Goal: Information Seeking & Learning: Learn about a topic

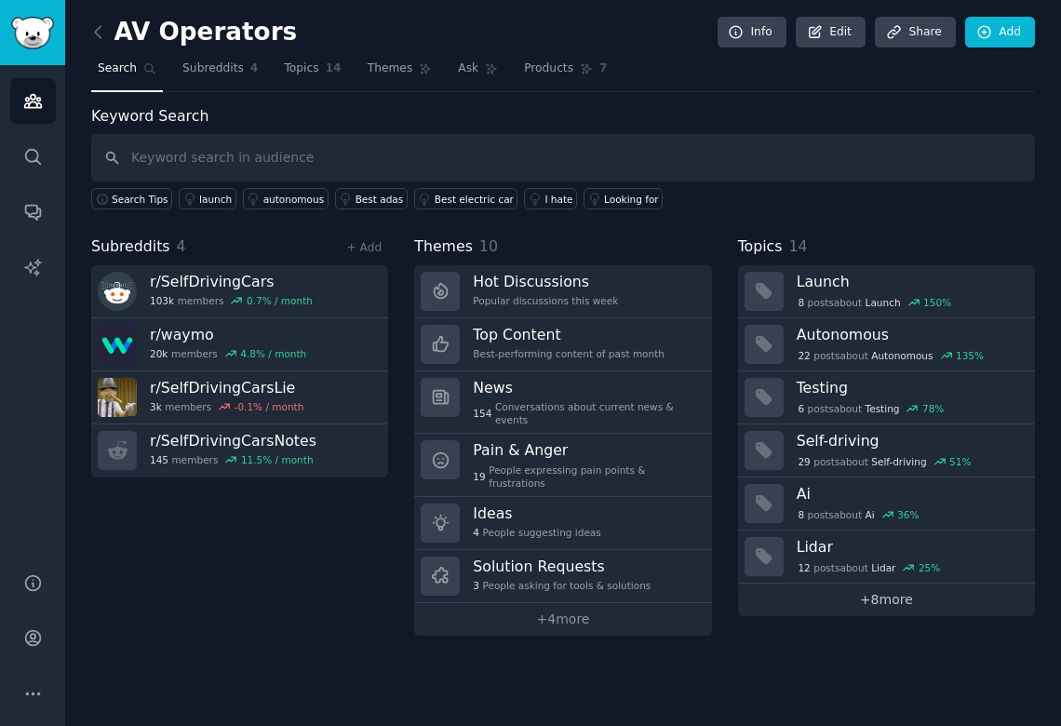
click at [883, 600] on link "+ 8 more" at bounding box center [886, 599] width 297 height 33
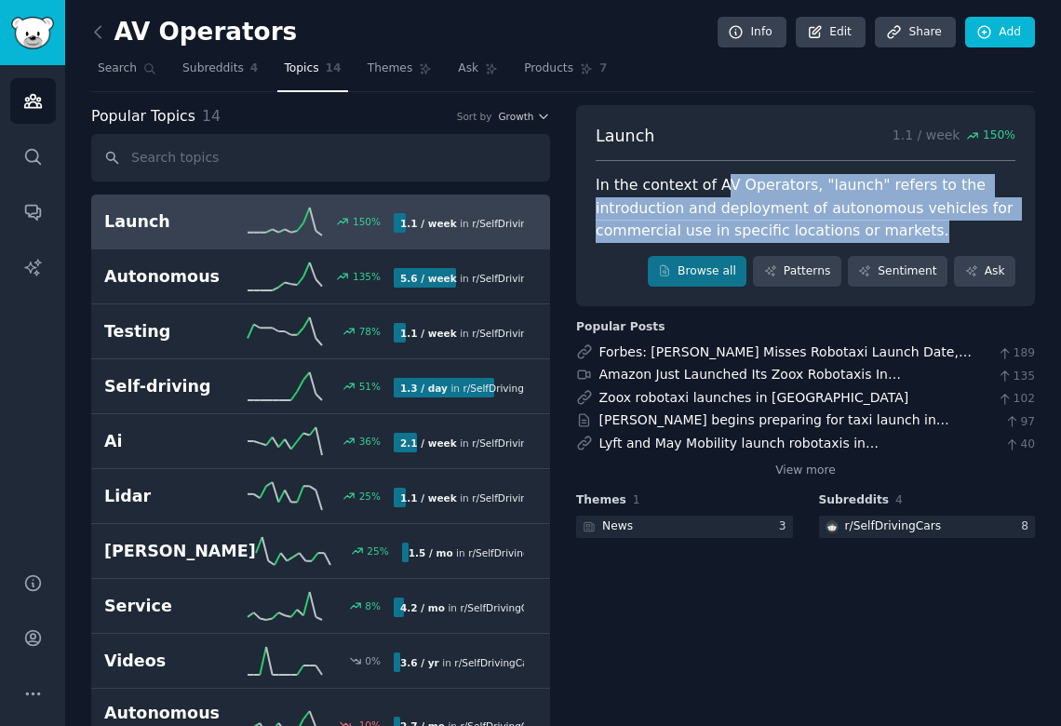
drag, startPoint x: 714, startPoint y: 183, endPoint x: 947, endPoint y: 228, distance: 237.8
click at [947, 228] on div "In the context of AV Operators, "launch" refers to the introduction and deploym…" at bounding box center [805, 208] width 420 height 69
click at [734, 188] on div "In the context of AV Operators, "launch" refers to the introduction and deploym…" at bounding box center [805, 208] width 420 height 69
drag, startPoint x: 711, startPoint y: 185, endPoint x: 923, endPoint y: 222, distance: 215.4
click at [923, 222] on div "In the context of AV Operators, "launch" refers to the introduction and deploym…" at bounding box center [805, 208] width 420 height 69
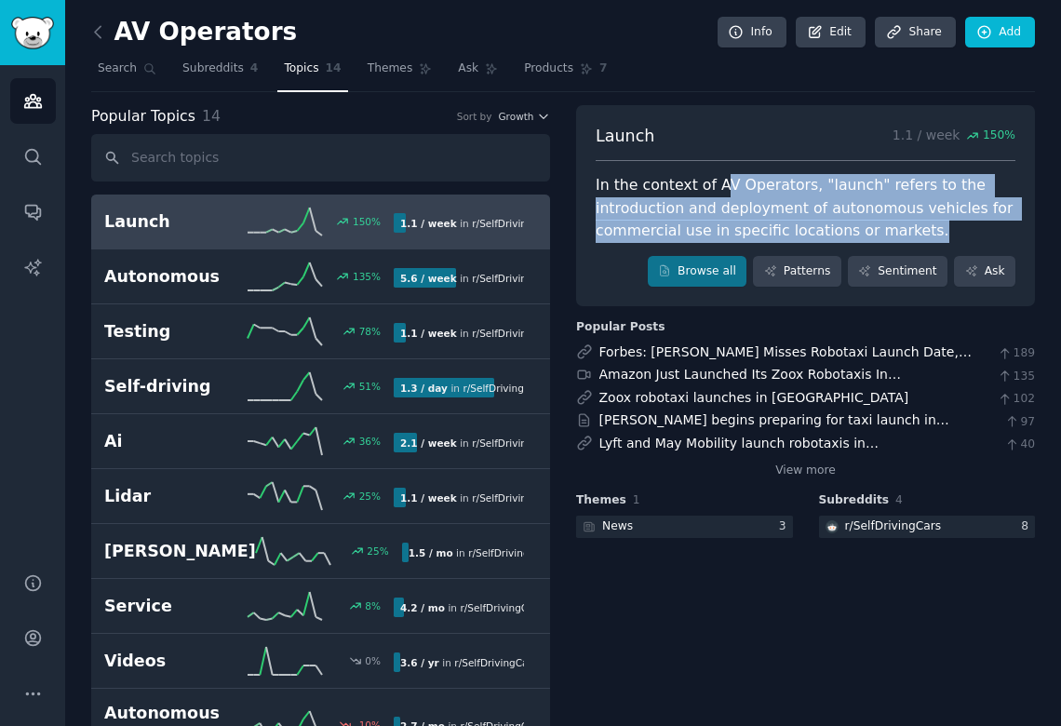
click at [923, 222] on div "In the context of AV Operators, "launch" refers to the introduction and deploym…" at bounding box center [805, 208] width 420 height 69
drag, startPoint x: 694, startPoint y: 186, endPoint x: 919, endPoint y: 219, distance: 227.5
click at [919, 219] on div "In the context of AV Operators, "launch" refers to the introduction and deploym…" at bounding box center [805, 208] width 420 height 69
click at [764, 187] on div "In the context of AV Operators, "launch" refers to the introduction and deploym…" at bounding box center [805, 208] width 420 height 69
drag, startPoint x: 707, startPoint y: 189, endPoint x: 904, endPoint y: 226, distance: 200.7
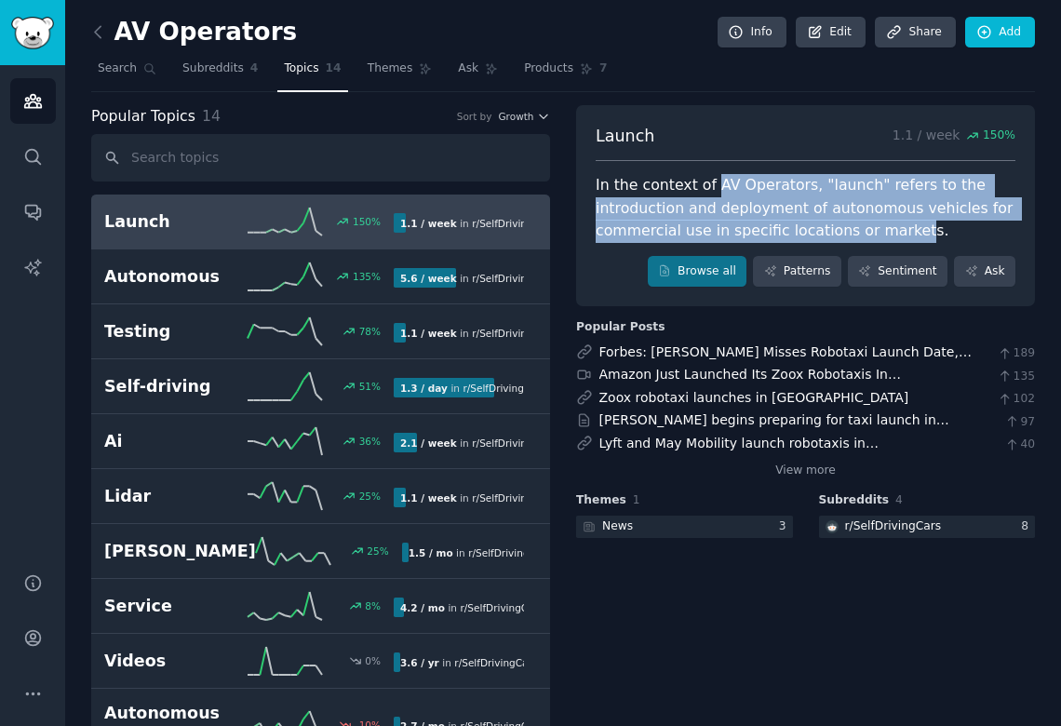
click at [904, 226] on div "In the context of AV Operators, "launch" refers to the introduction and deploym…" at bounding box center [805, 208] width 420 height 69
drag, startPoint x: 748, startPoint y: 185, endPoint x: 922, endPoint y: 224, distance: 178.3
click at [922, 224] on div "In the context of AV Operators, "launch" refers to the introduction and deploym…" at bounding box center [805, 208] width 420 height 69
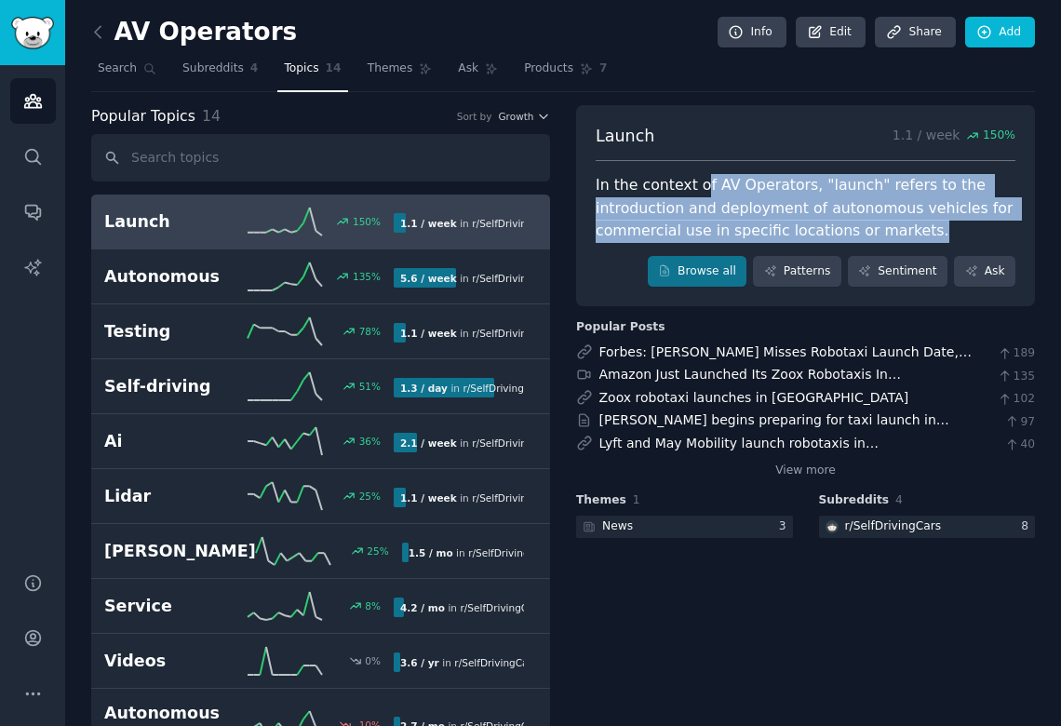
drag, startPoint x: 695, startPoint y: 180, endPoint x: 916, endPoint y: 223, distance: 224.6
click at [916, 223] on div "In the context of AV Operators, "launch" refers to the introduction and deploym…" at bounding box center [805, 208] width 420 height 69
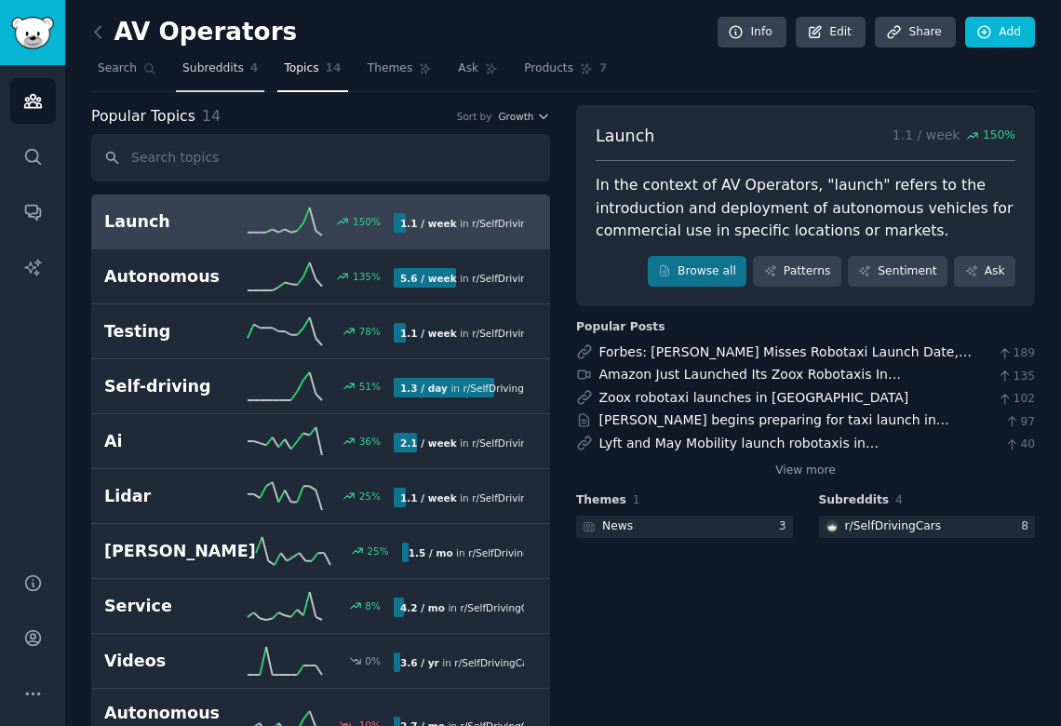
click at [183, 70] on span "Subreddits" at bounding box center [212, 68] width 61 height 17
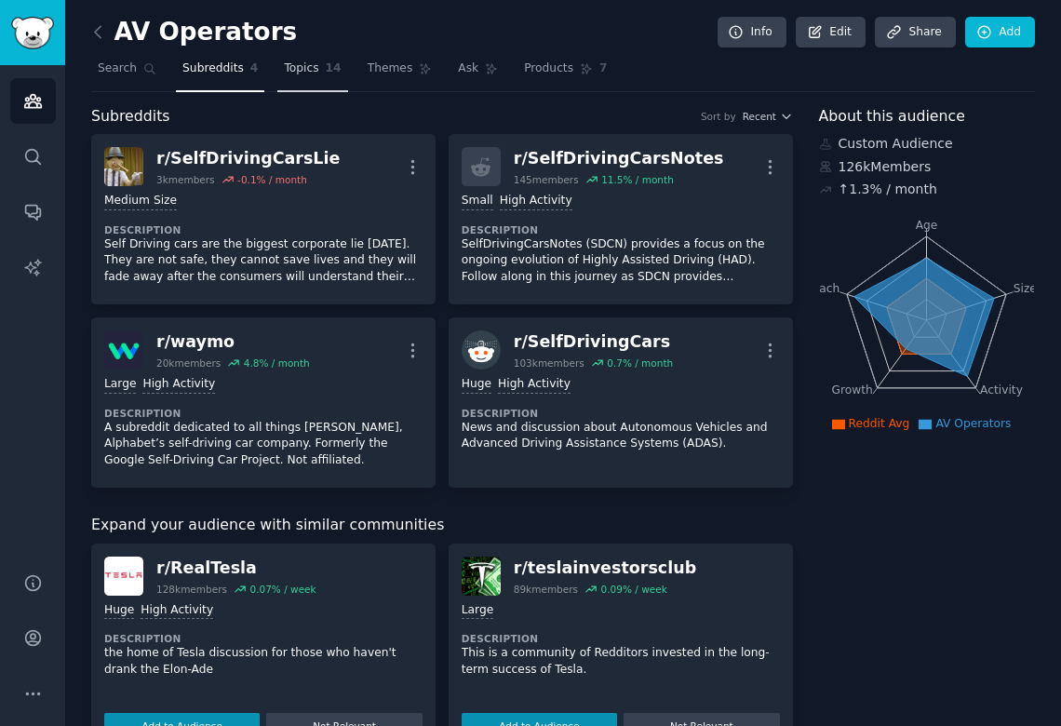
click at [322, 72] on link "Topics 14" at bounding box center [312, 73] width 70 height 38
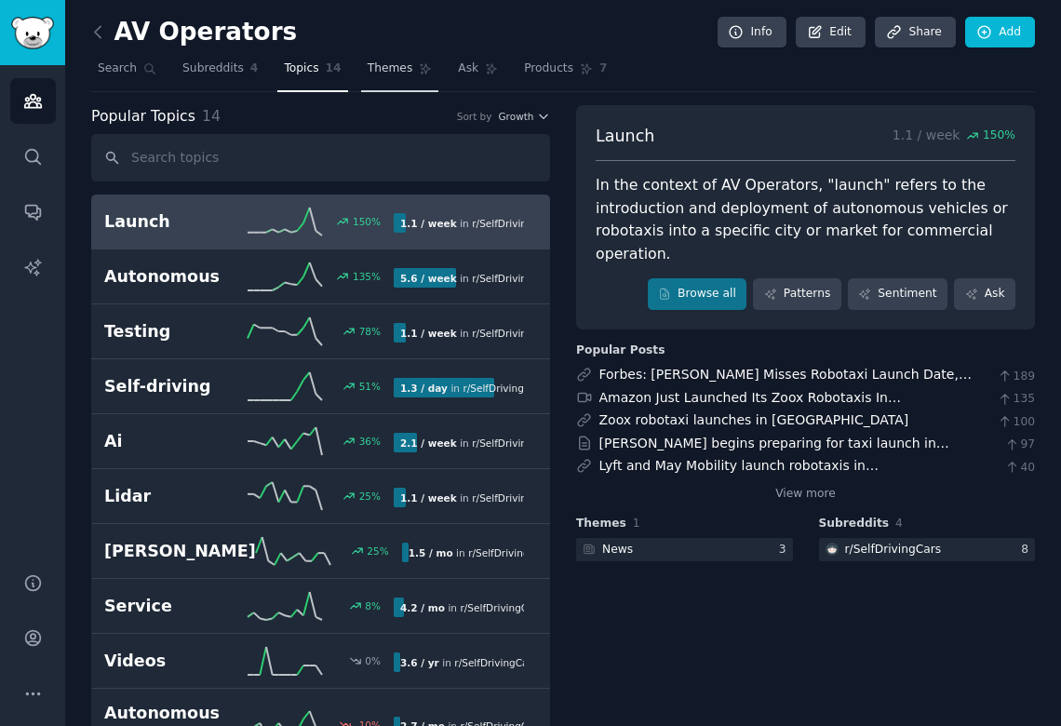
click at [394, 68] on span "Themes" at bounding box center [391, 68] width 46 height 17
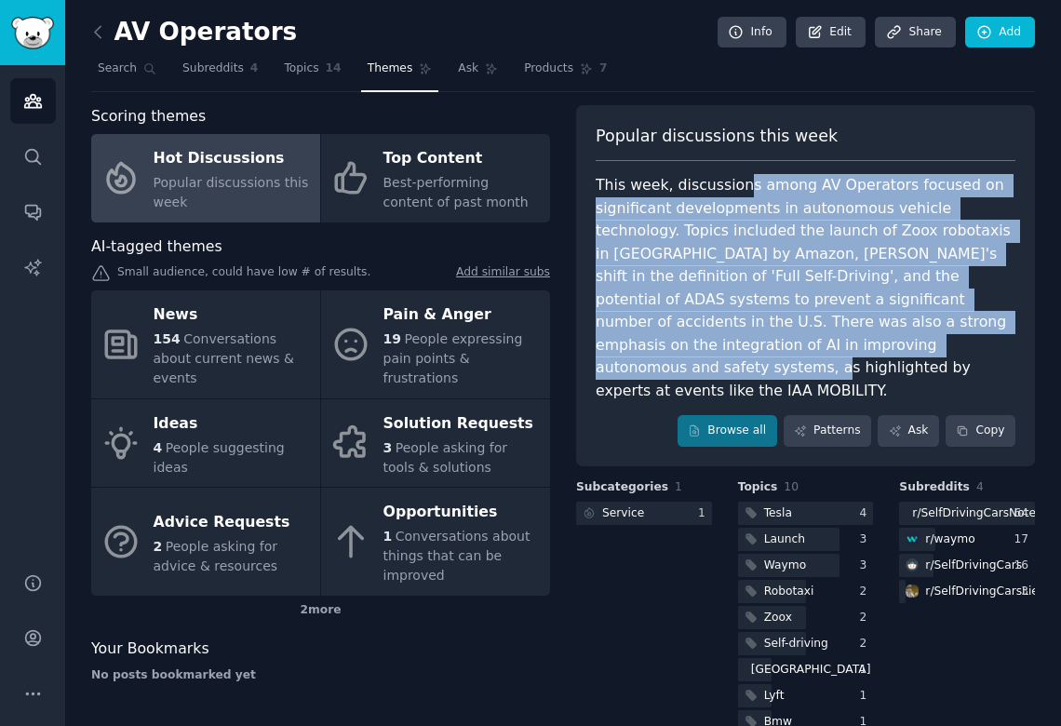
drag, startPoint x: 738, startPoint y: 187, endPoint x: 768, endPoint y: 347, distance: 162.8
click at [768, 347] on div "This week, discussions among AV Operators focused on significant developments i…" at bounding box center [805, 288] width 420 height 228
click at [768, 231] on div "This week, discussions among AV Operators focused on significant developments i…" at bounding box center [805, 288] width 420 height 228
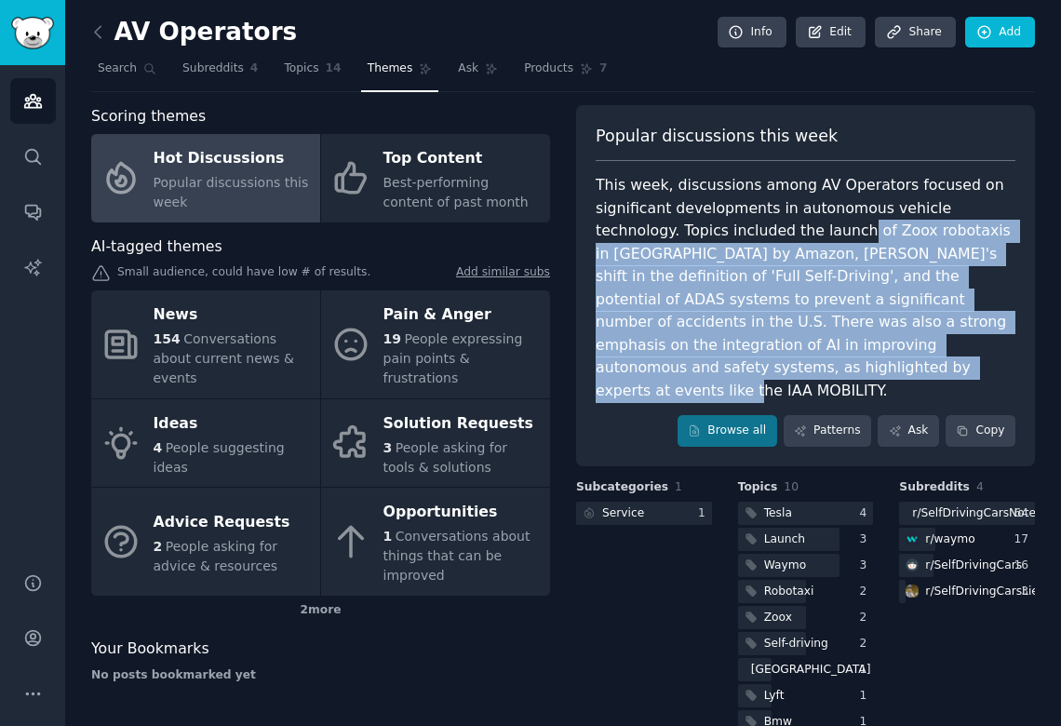
drag, startPoint x: 768, startPoint y: 231, endPoint x: 766, endPoint y: 365, distance: 134.0
click at [766, 365] on div "This week, discussions among AV Operators focused on significant developments i…" at bounding box center [805, 288] width 420 height 228
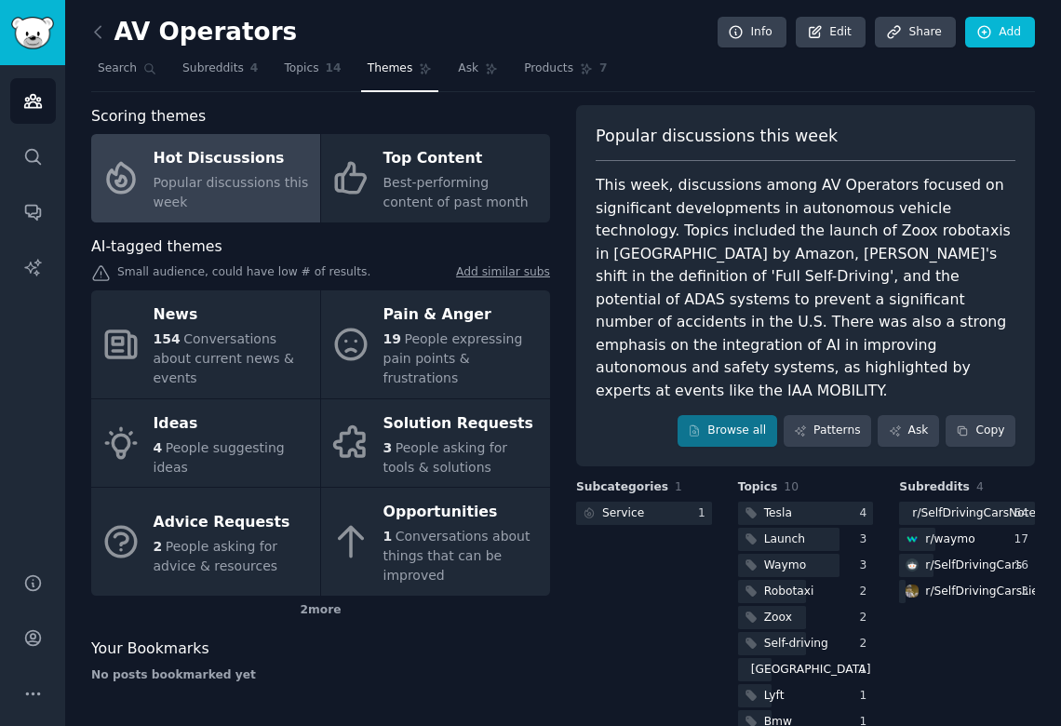
click at [745, 215] on div "This week, discussions among AV Operators focused on significant developments i…" at bounding box center [805, 288] width 420 height 228
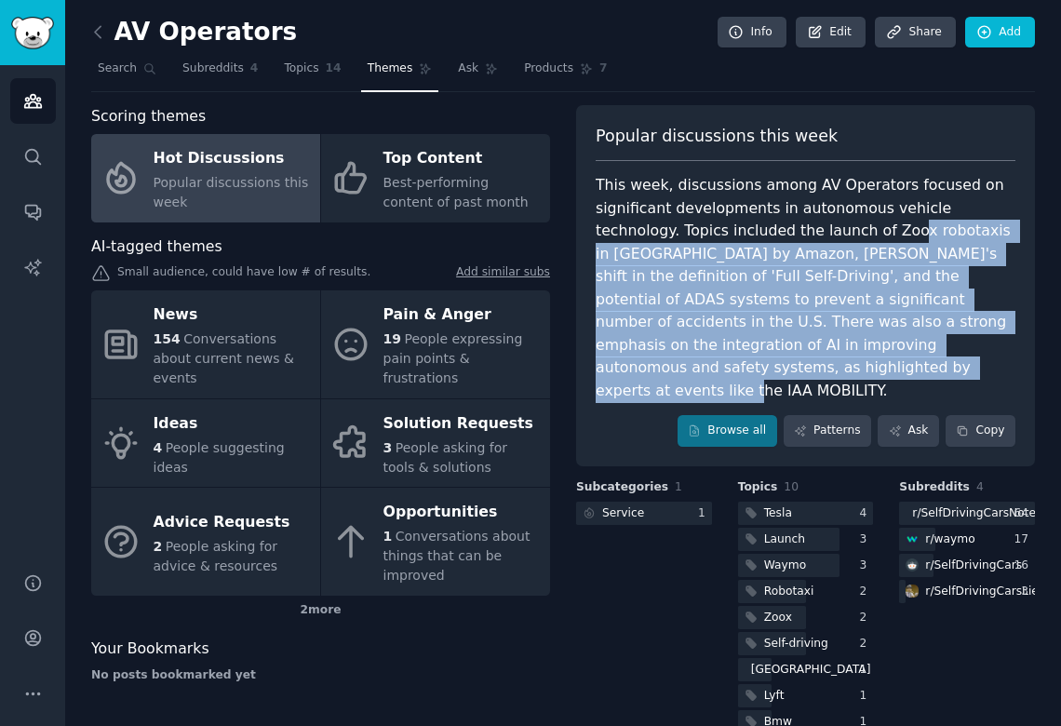
drag, startPoint x: 813, startPoint y: 226, endPoint x: 794, endPoint y: 356, distance: 131.7
click at [794, 356] on div "This week, discussions among AV Operators focused on significant developments i…" at bounding box center [805, 288] width 420 height 228
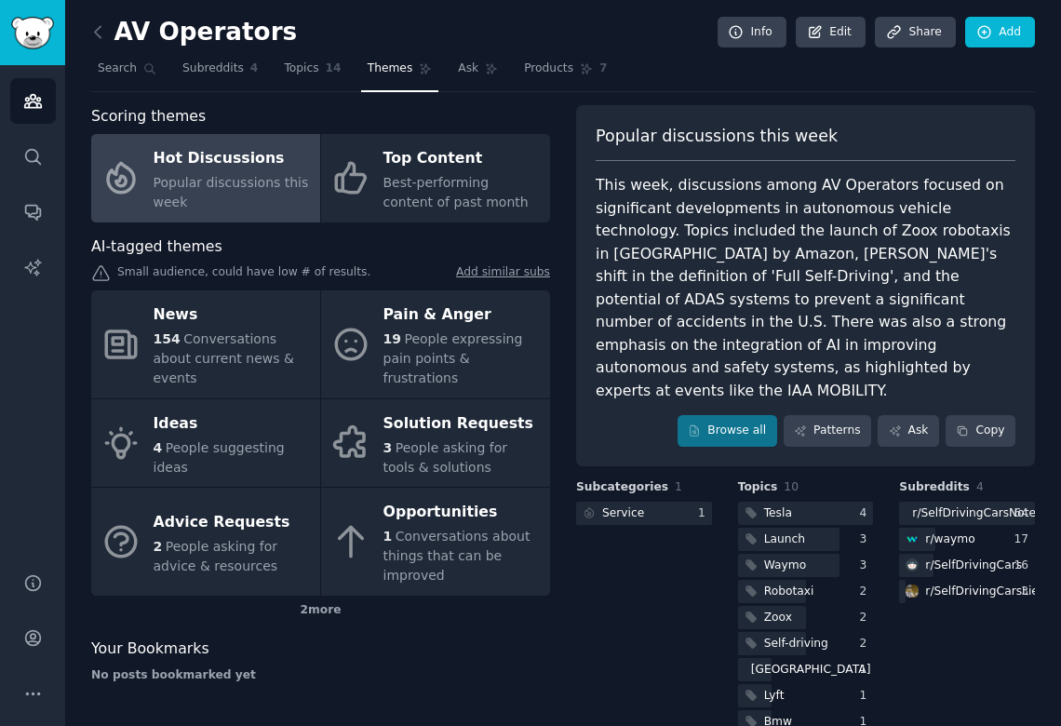
click at [794, 210] on div "This week, discussions among AV Operators focused on significant developments i…" at bounding box center [805, 288] width 420 height 228
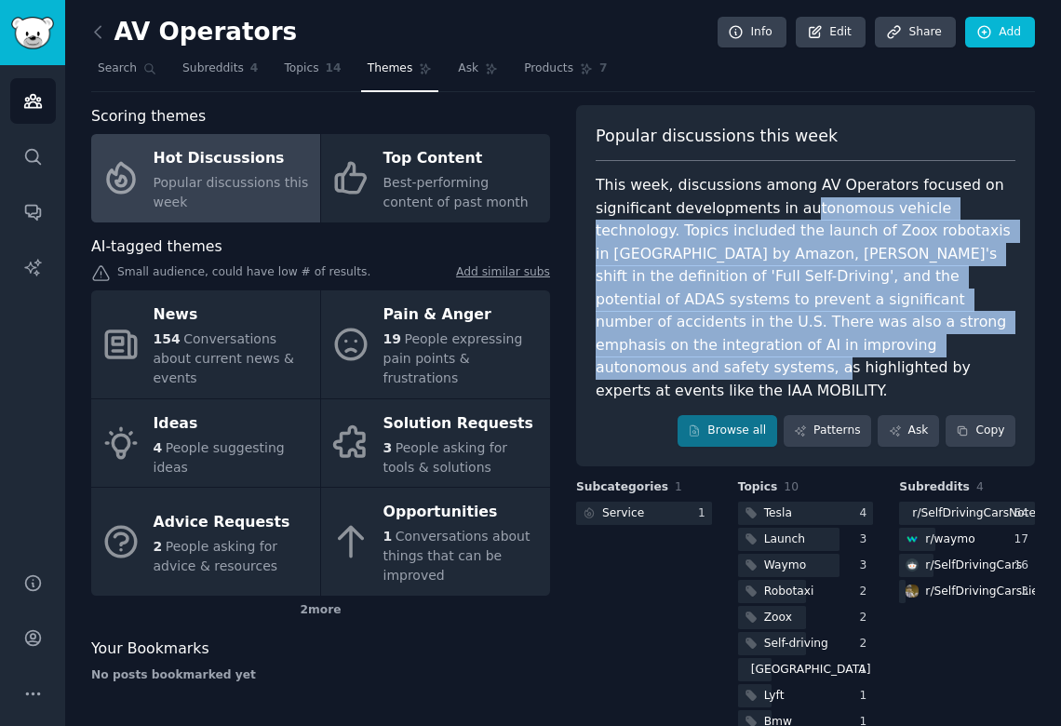
drag, startPoint x: 794, startPoint y: 210, endPoint x: 768, endPoint y: 347, distance: 139.2
click at [768, 347] on div "This week, discussions among AV Operators focused on significant developments i…" at bounding box center [805, 288] width 420 height 228
click at [767, 215] on div "This week, discussions among AV Operators focused on significant developments i…" at bounding box center [805, 288] width 420 height 228
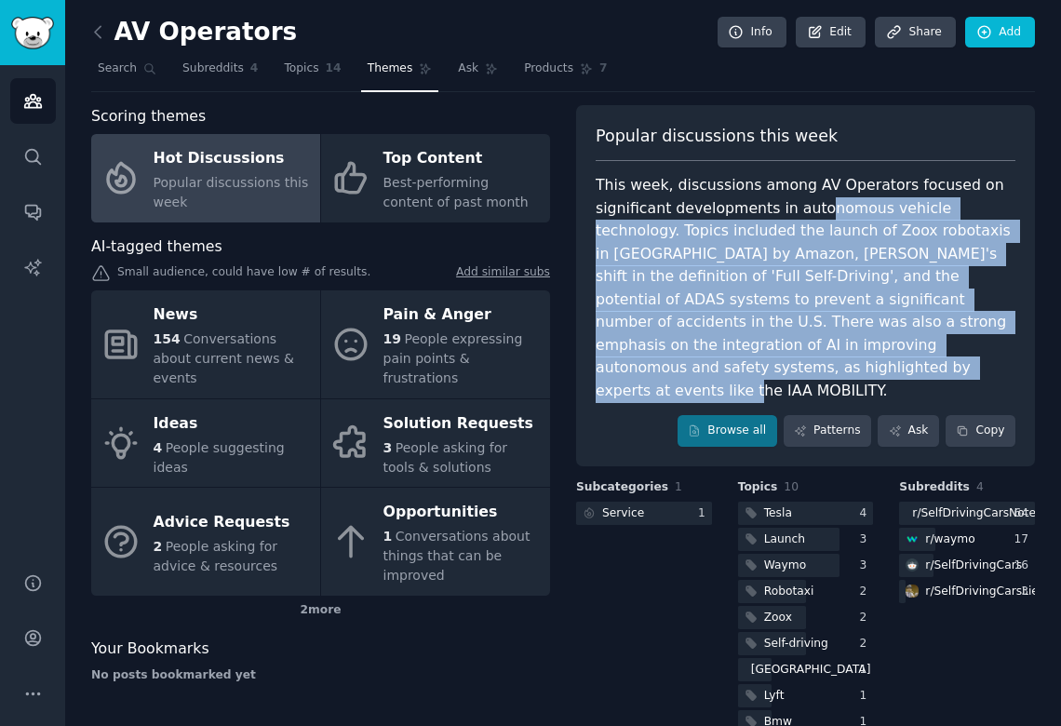
drag, startPoint x: 807, startPoint y: 214, endPoint x: 787, endPoint y: 350, distance: 137.2
click at [787, 350] on div "This week, discussions among AV Operators focused on significant developments i…" at bounding box center [805, 288] width 420 height 228
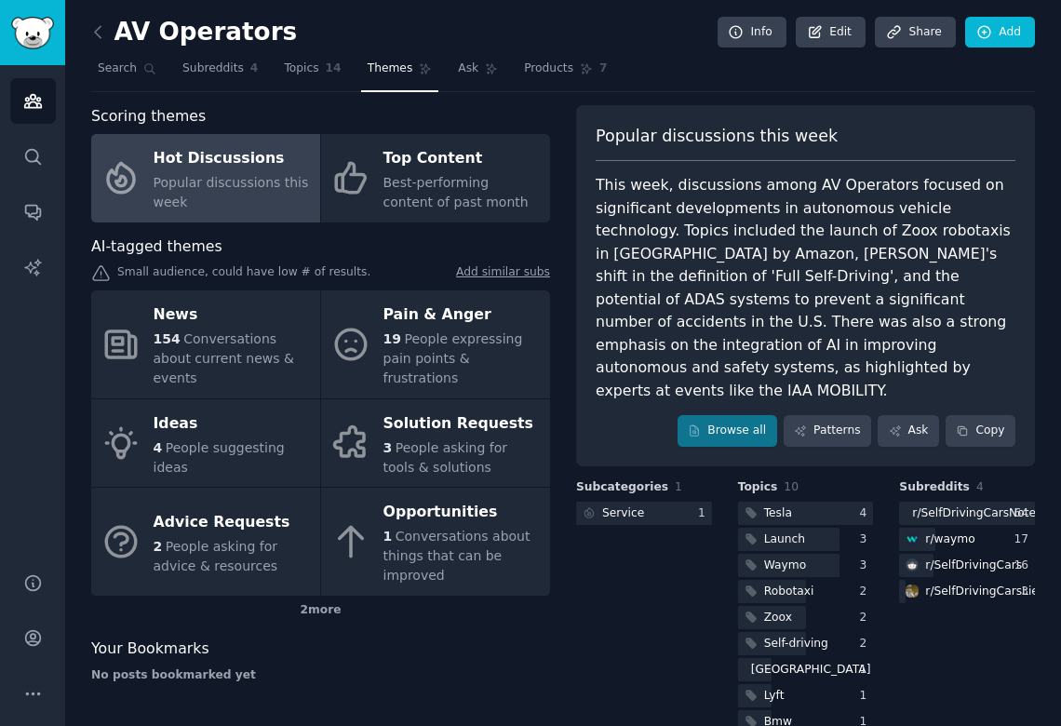
click at [811, 250] on div "This week, discussions among AV Operators focused on significant developments i…" at bounding box center [805, 288] width 420 height 228
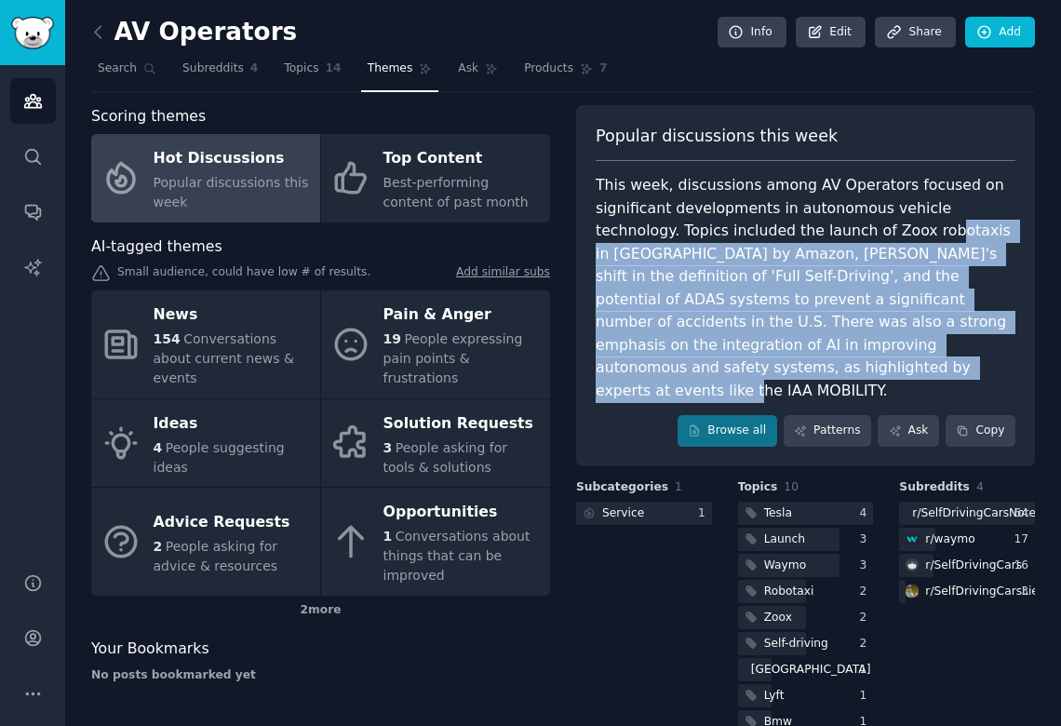
drag, startPoint x: 850, startPoint y: 218, endPoint x: 805, endPoint y: 361, distance: 150.4
click at [805, 361] on div "This week, discussions among AV Operators focused on significant developments i…" at bounding box center [805, 288] width 420 height 228
click at [820, 252] on div "This week, discussions among AV Operators focused on significant developments i…" at bounding box center [805, 288] width 420 height 228
drag, startPoint x: 815, startPoint y: 227, endPoint x: 809, endPoint y: 354, distance: 126.7
click at [809, 354] on div "This week, discussions among AV Operators focused on significant developments i…" at bounding box center [805, 288] width 420 height 228
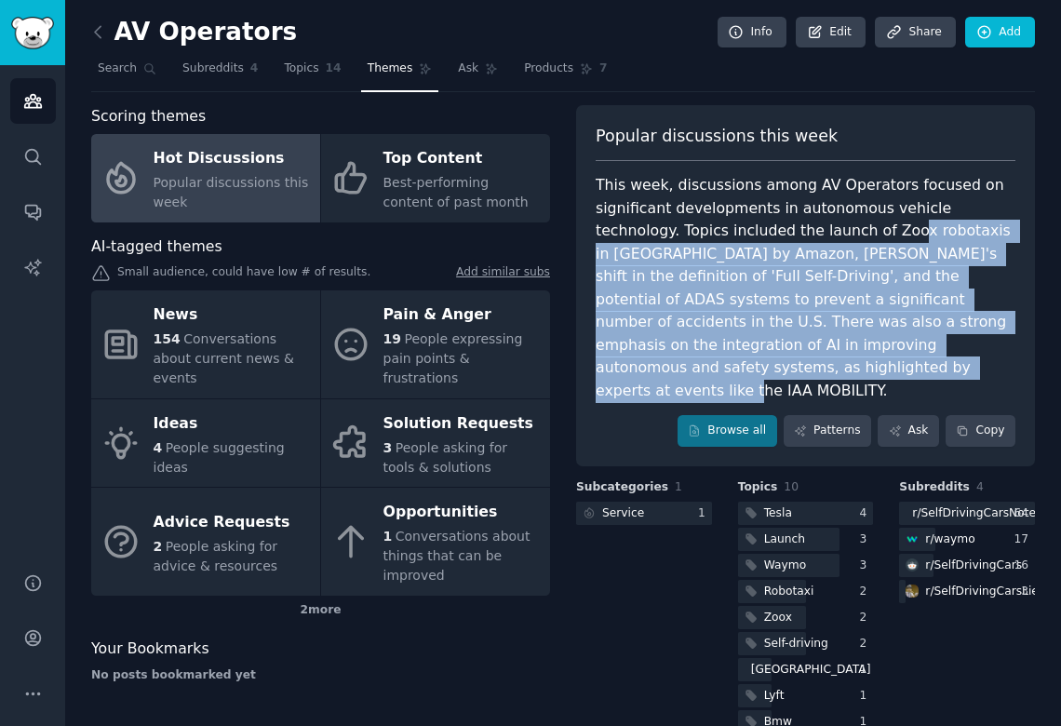
click at [809, 354] on div "This week, discussions among AV Operators focused on significant developments i…" at bounding box center [805, 288] width 420 height 228
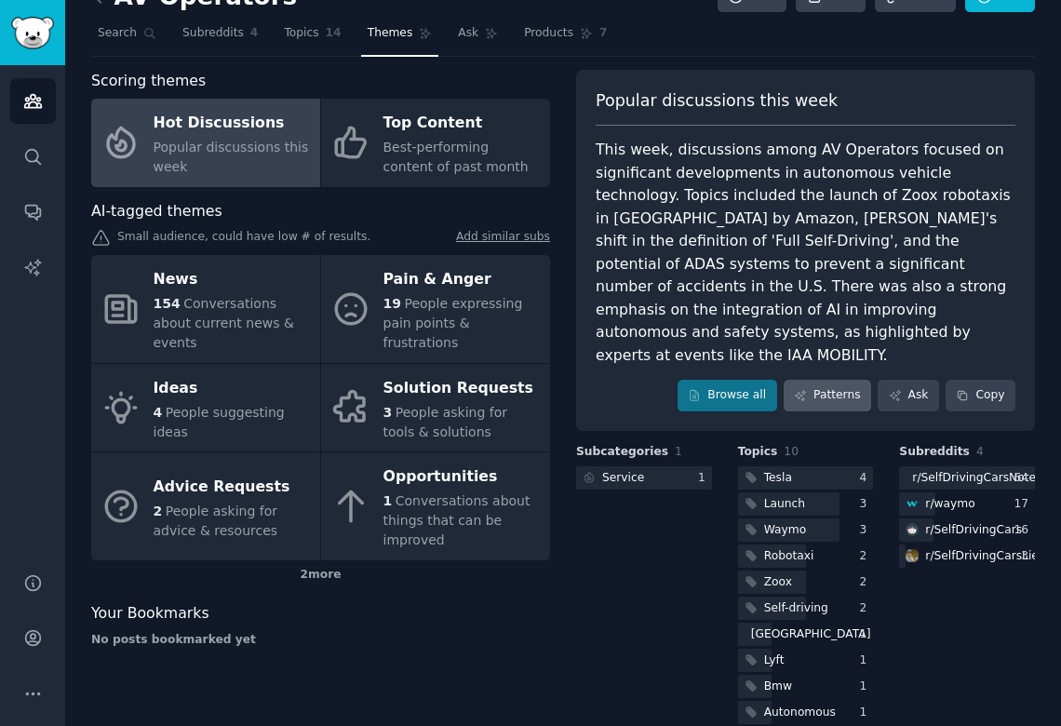
scroll to position [33, 0]
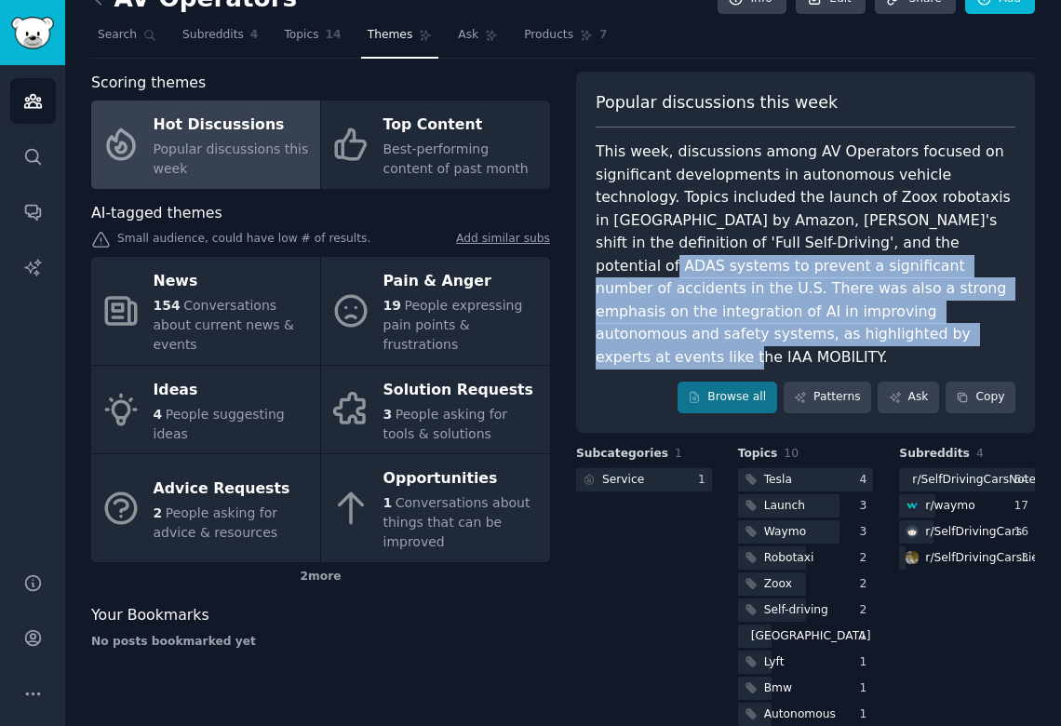
drag, startPoint x: 810, startPoint y: 234, endPoint x: 810, endPoint y: 327, distance: 92.1
click at [810, 327] on div "This week, discussions among AV Operators focused on significant developments i…" at bounding box center [805, 254] width 420 height 228
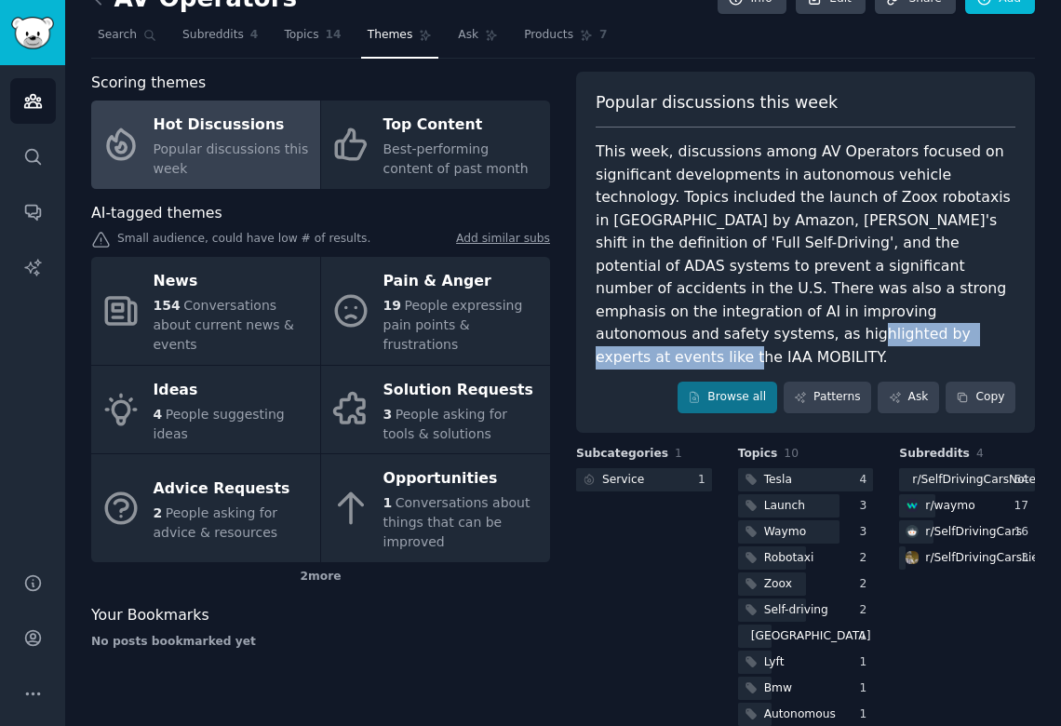
drag, startPoint x: 803, startPoint y: 300, endPoint x: 809, endPoint y: 334, distance: 34.9
click at [809, 334] on div "This week, discussions among AV Operators focused on significant developments i…" at bounding box center [805, 254] width 420 height 228
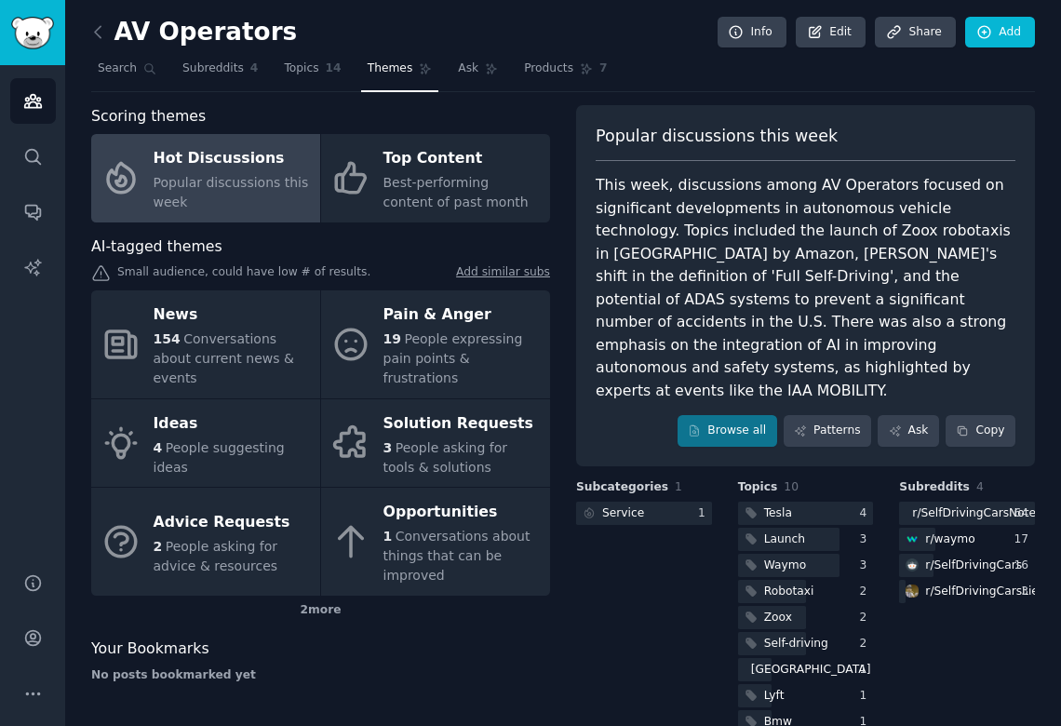
scroll to position [0, 0]
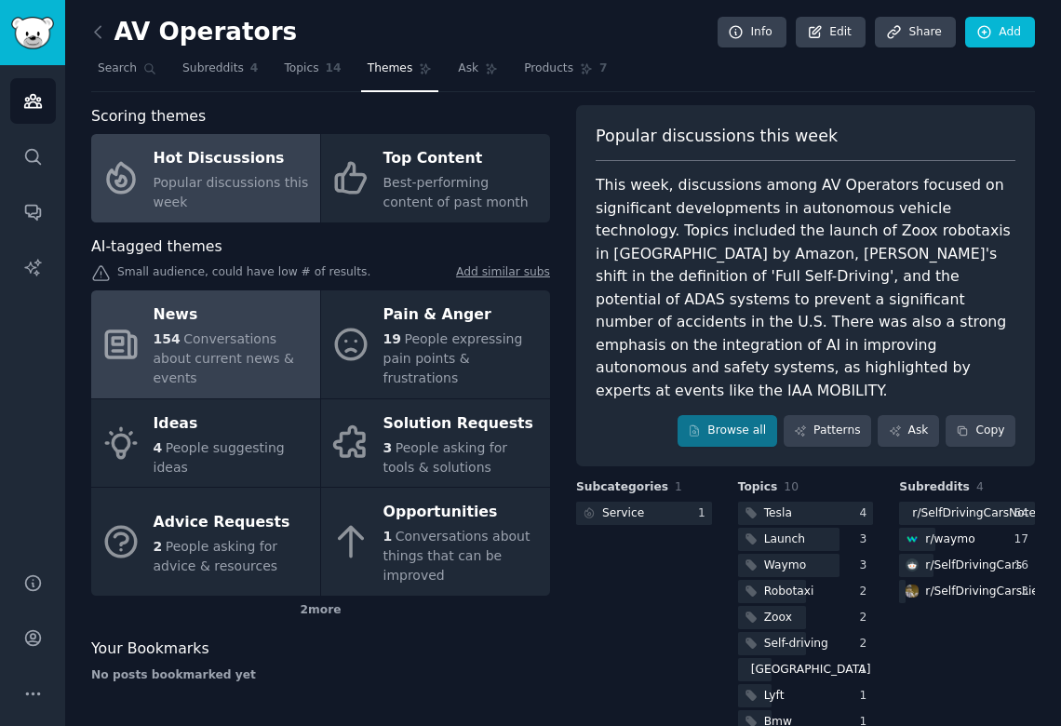
click at [231, 333] on span "Conversations about current news & events" at bounding box center [224, 358] width 140 height 54
